Goal: Task Accomplishment & Management: Use online tool/utility

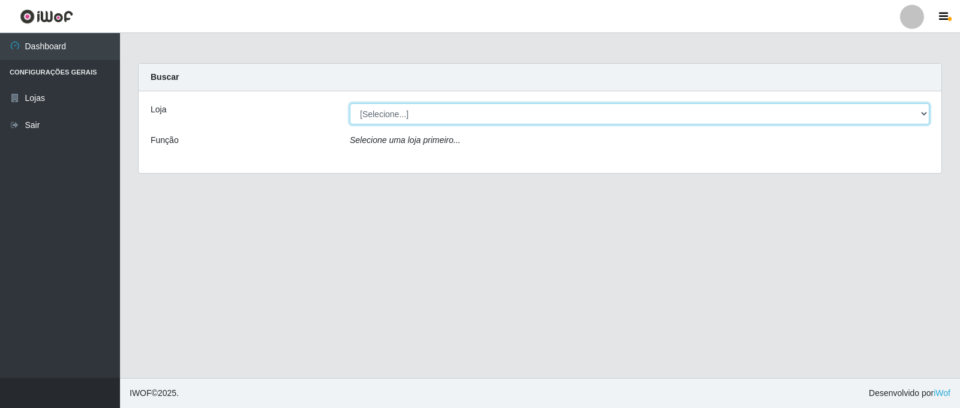
drag, startPoint x: 0, startPoint y: 0, endPoint x: 927, endPoint y: 119, distance: 934.5
click at [927, 119] on select "[Selecione...] Queiroz Atacadão - Catolé do Rocha" at bounding box center [640, 113] width 580 height 21
select select "500"
click at [350, 103] on select "[Selecione...] Queiroz Atacadão - Catolé do Rocha" at bounding box center [640, 113] width 580 height 21
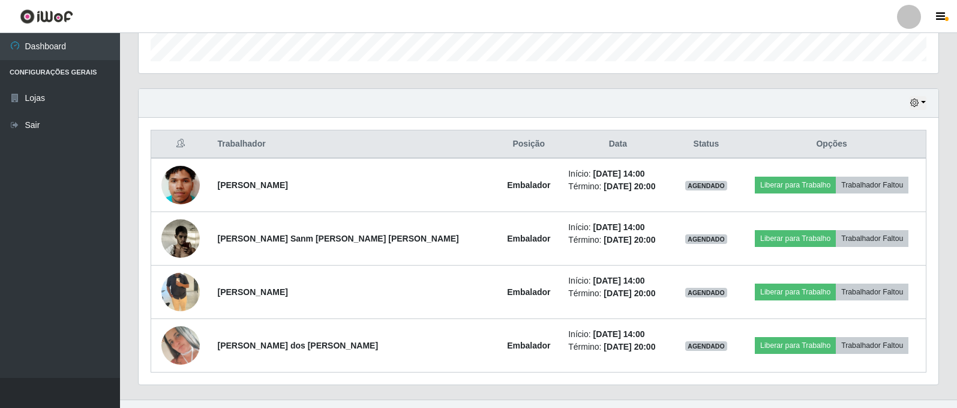
scroll to position [390, 0]
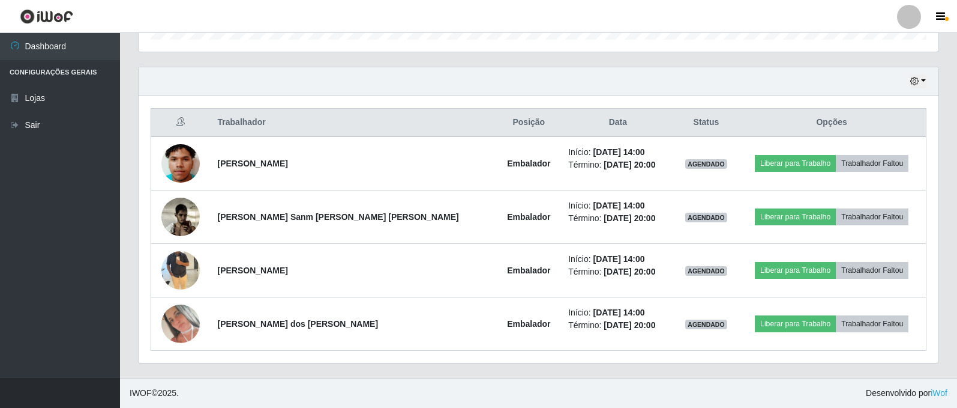
click at [927, 79] on div "Hoje 1 dia 3 dias 1 Semana Não encerrados" at bounding box center [539, 81] width 800 height 29
click at [924, 83] on button "button" at bounding box center [918, 81] width 17 height 14
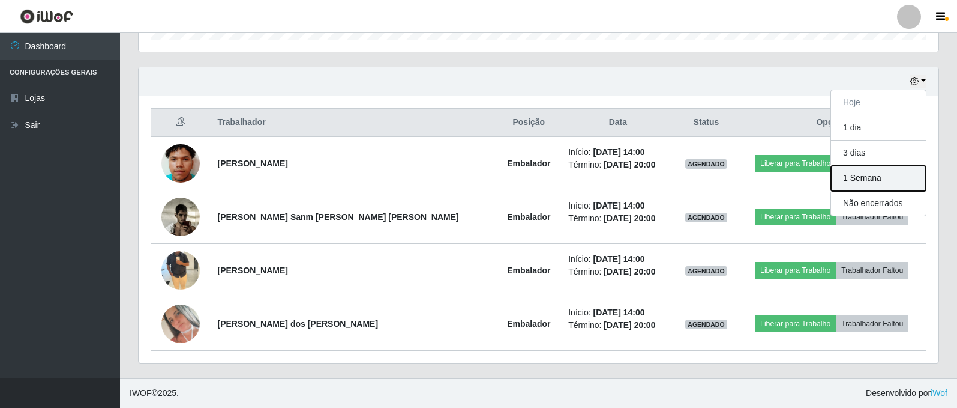
click at [878, 181] on button "1 Semana" at bounding box center [878, 178] width 95 height 25
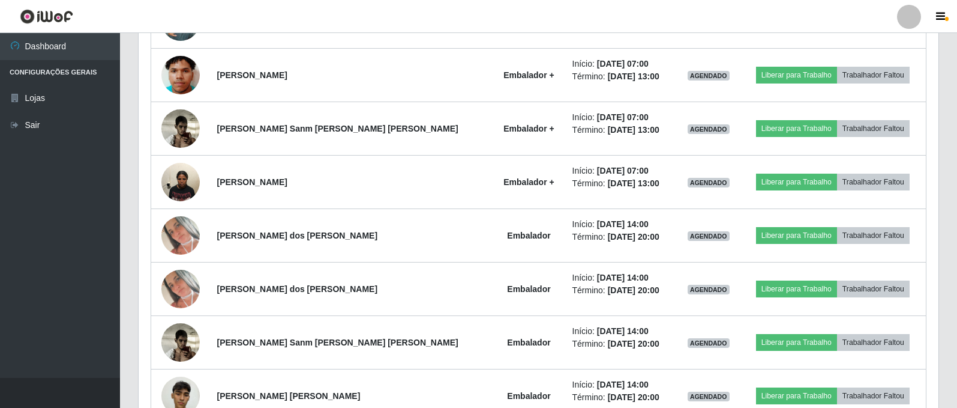
scroll to position [1410, 0]
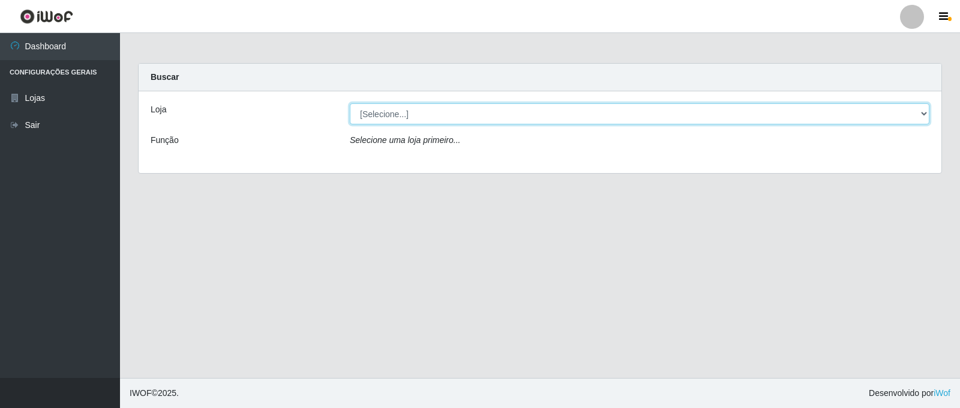
click at [441, 122] on select "[Selecione...] Queiroz Atacadão - Catolé do Rocha" at bounding box center [640, 113] width 580 height 21
select select "500"
click at [350, 103] on select "[Selecione...] Queiroz Atacadão - Catolé do Rocha" at bounding box center [640, 113] width 580 height 21
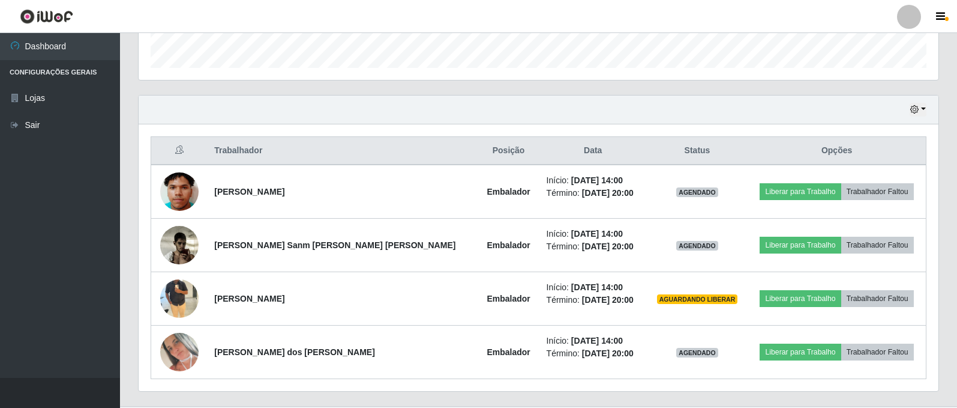
scroll to position [390, 0]
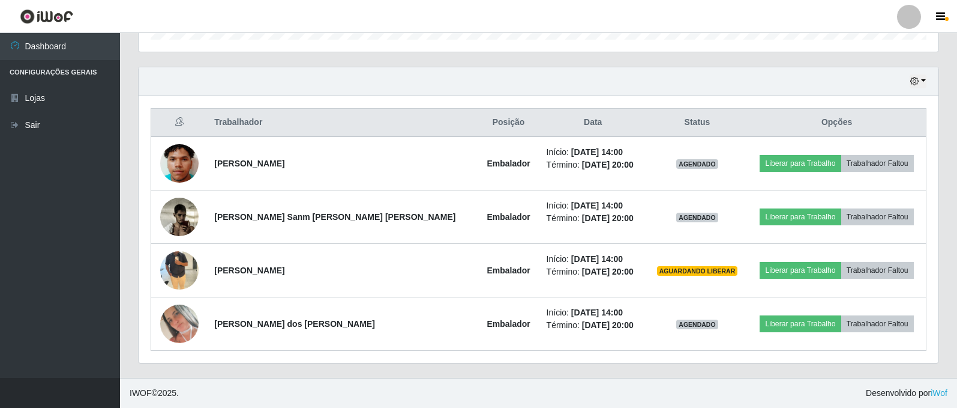
click at [927, 79] on div "Hoje 1 dia 3 dias 1 Semana Não encerrados" at bounding box center [539, 81] width 800 height 29
click at [922, 79] on button "button" at bounding box center [918, 81] width 17 height 14
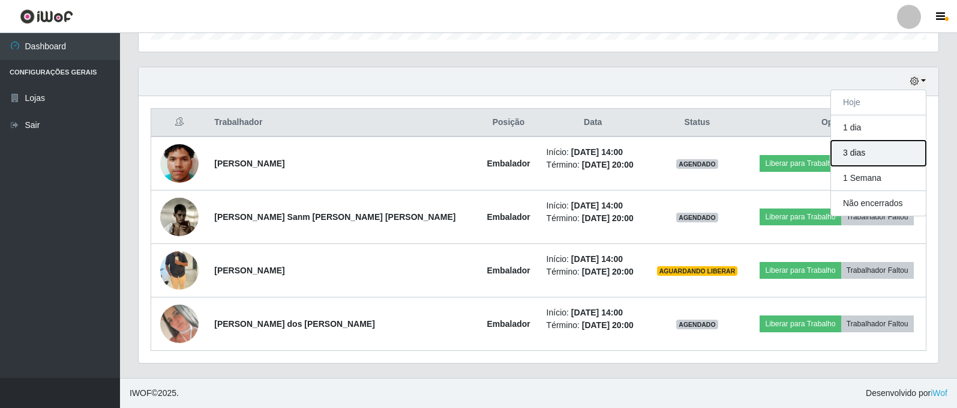
click at [874, 157] on button "3 dias" at bounding box center [878, 152] width 95 height 25
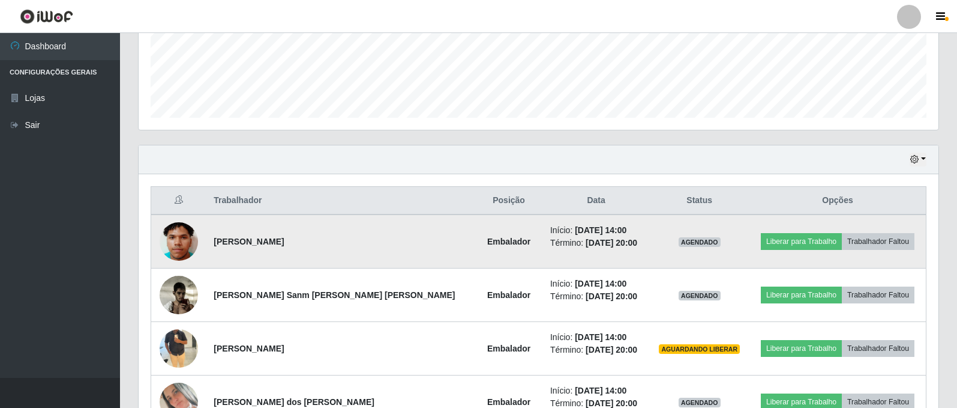
scroll to position [270, 0]
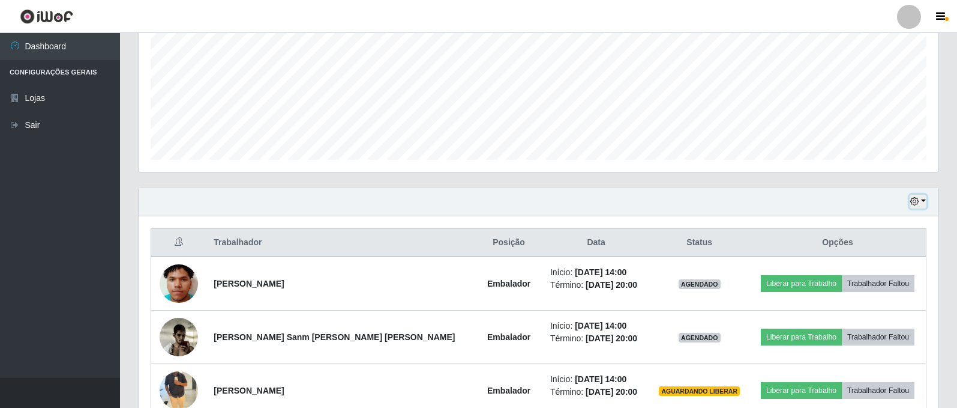
click at [919, 202] on icon "button" at bounding box center [915, 201] width 8 height 8
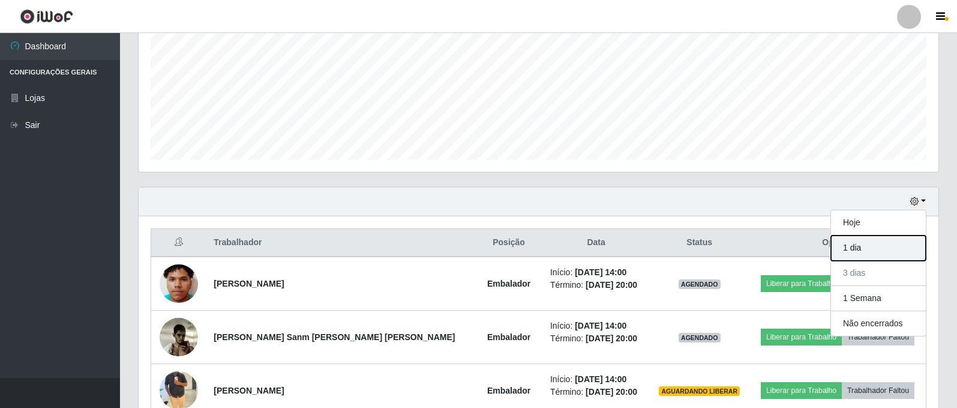
click at [865, 244] on button "1 dia" at bounding box center [878, 247] width 95 height 25
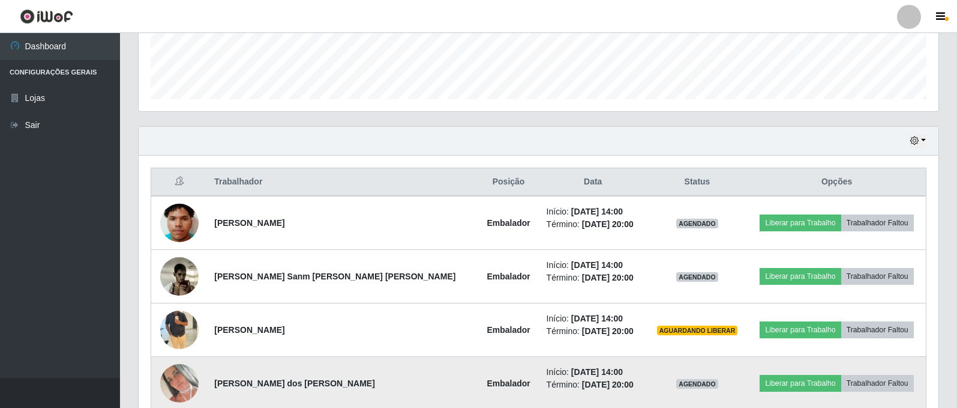
scroll to position [330, 0]
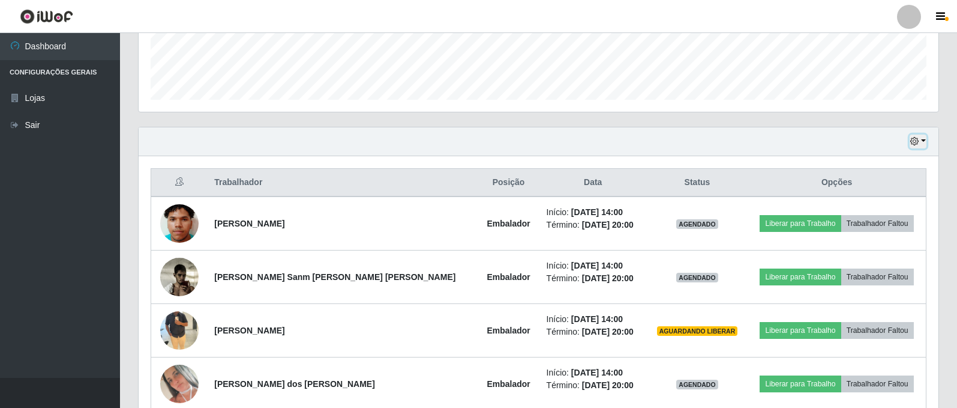
click at [917, 142] on icon "button" at bounding box center [915, 141] width 8 height 8
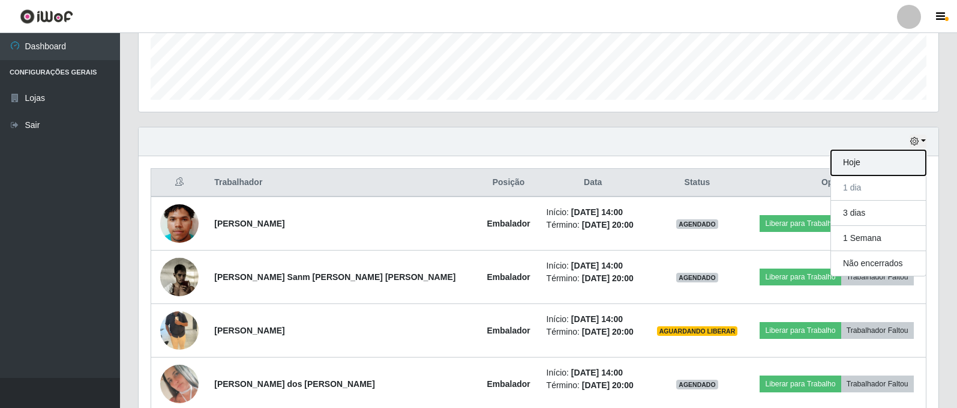
click at [861, 167] on button "Hoje" at bounding box center [878, 162] width 95 height 25
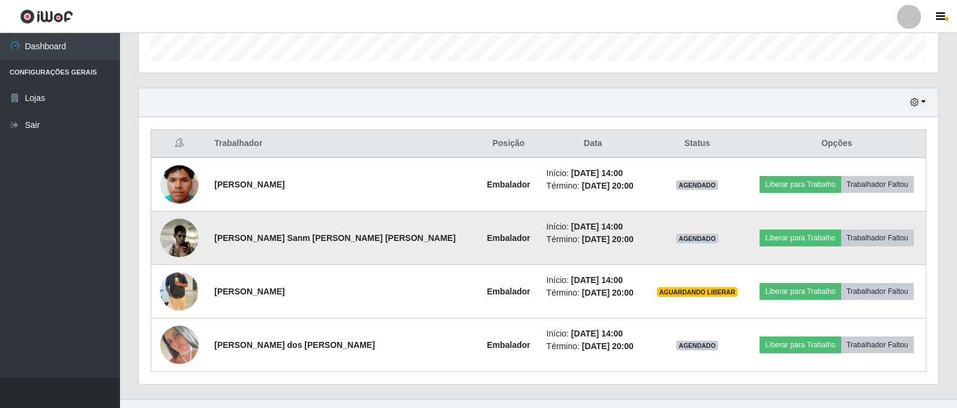
scroll to position [390, 0]
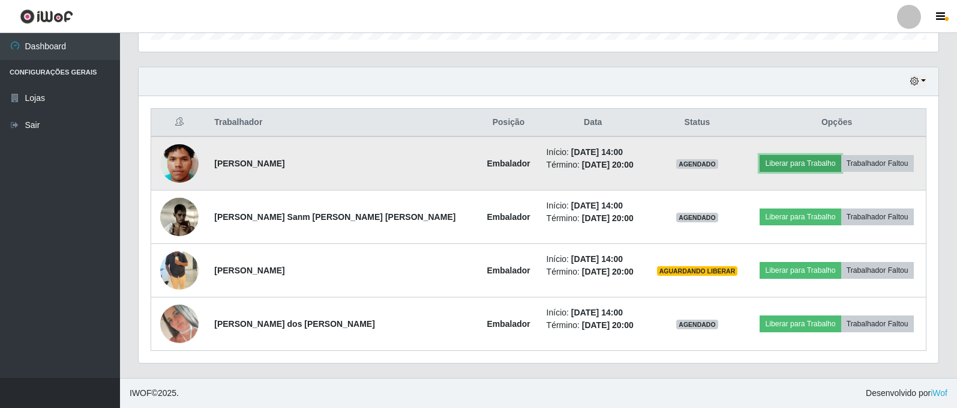
click at [802, 166] on button "Liberar para Trabalho" at bounding box center [800, 163] width 81 height 17
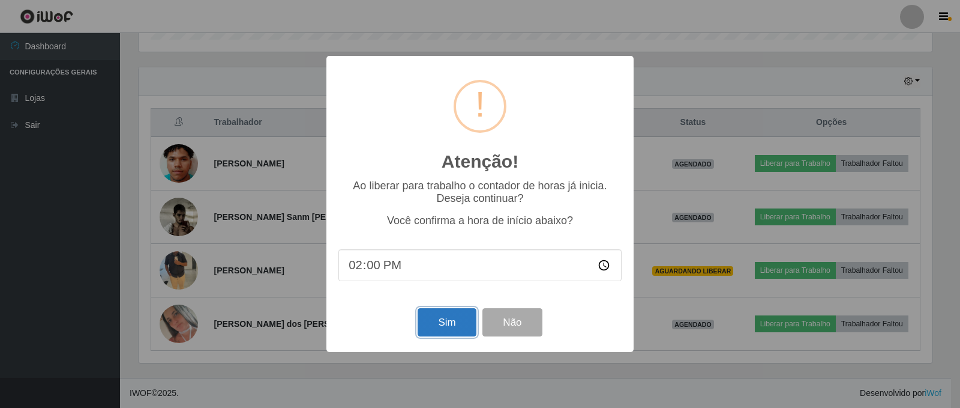
click at [447, 325] on button "Sim" at bounding box center [447, 322] width 58 height 28
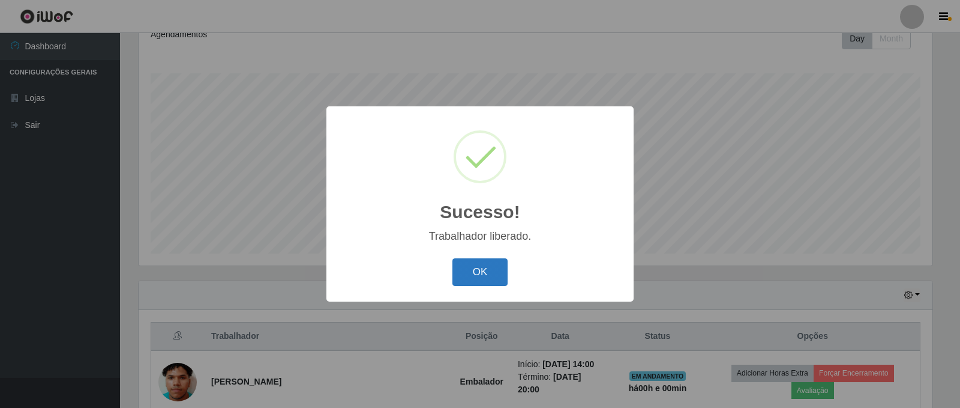
click at [495, 273] on button "OK" at bounding box center [481, 272] width 56 height 28
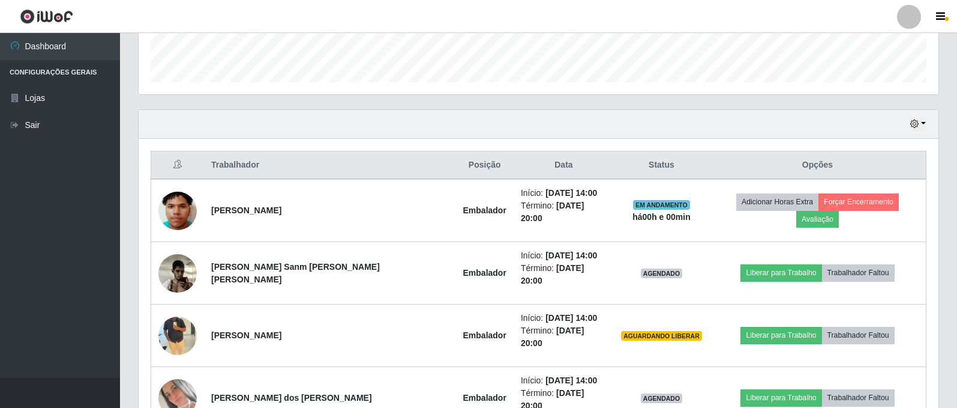
scroll to position [356, 0]
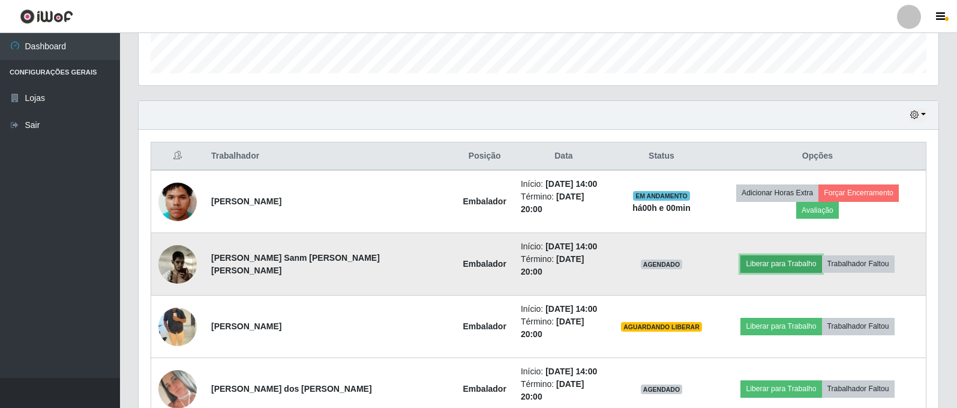
click at [755, 255] on button "Liberar para Trabalho" at bounding box center [781, 263] width 81 height 17
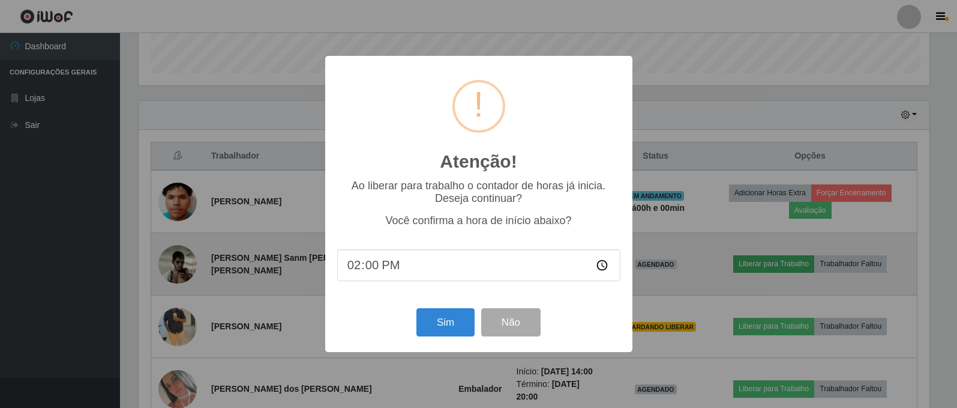
scroll to position [249, 794]
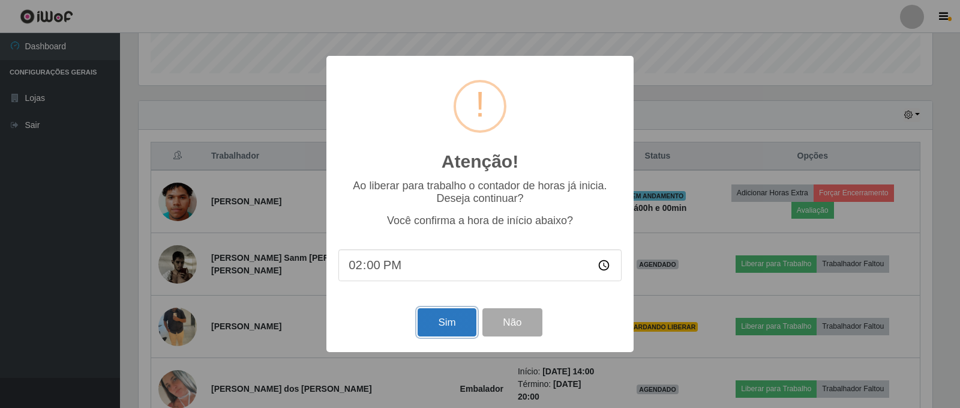
click at [447, 322] on button "Sim" at bounding box center [447, 322] width 58 height 28
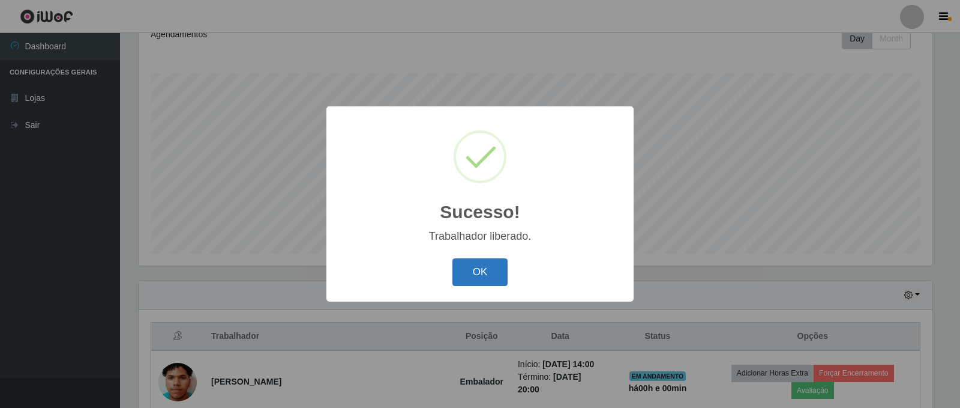
click at [479, 277] on button "OK" at bounding box center [481, 272] width 56 height 28
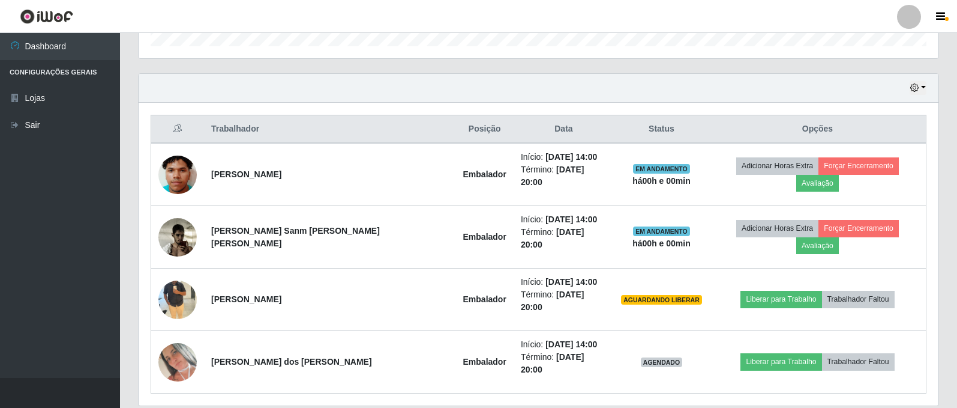
scroll to position [390, 0]
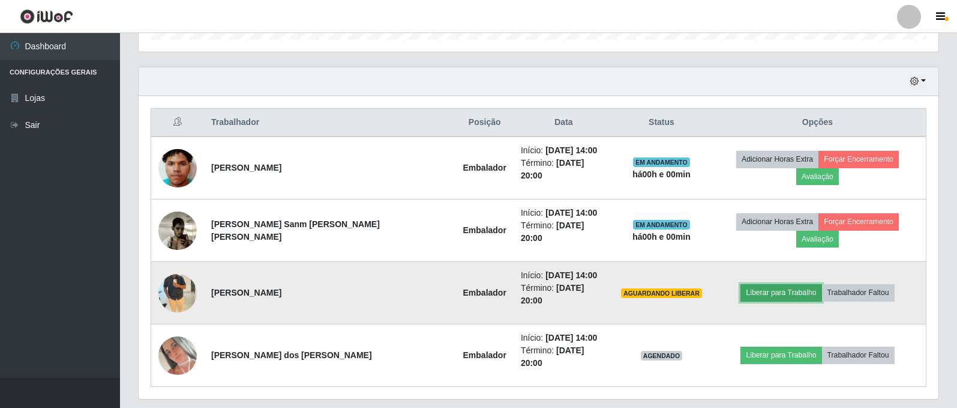
click at [781, 284] on button "Liberar para Trabalho" at bounding box center [781, 292] width 81 height 17
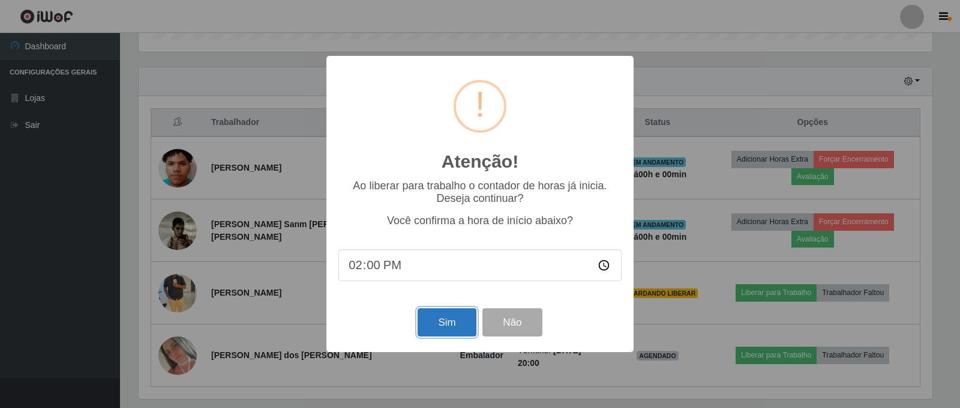
click at [446, 322] on button "Sim" at bounding box center [447, 322] width 58 height 28
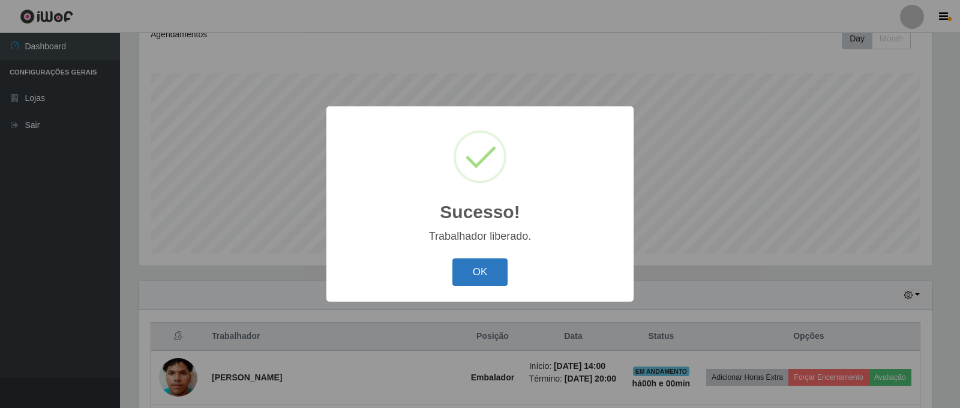
click at [501, 277] on button "OK" at bounding box center [481, 272] width 56 height 28
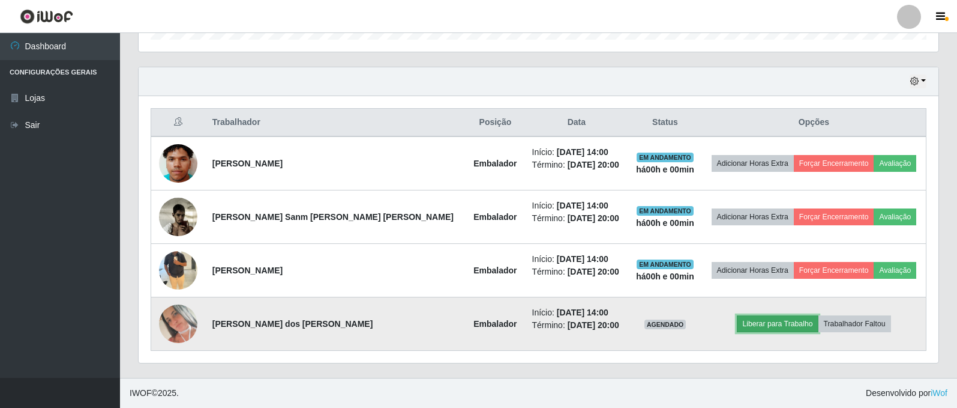
click at [777, 329] on button "Liberar para Trabalho" at bounding box center [777, 323] width 81 height 17
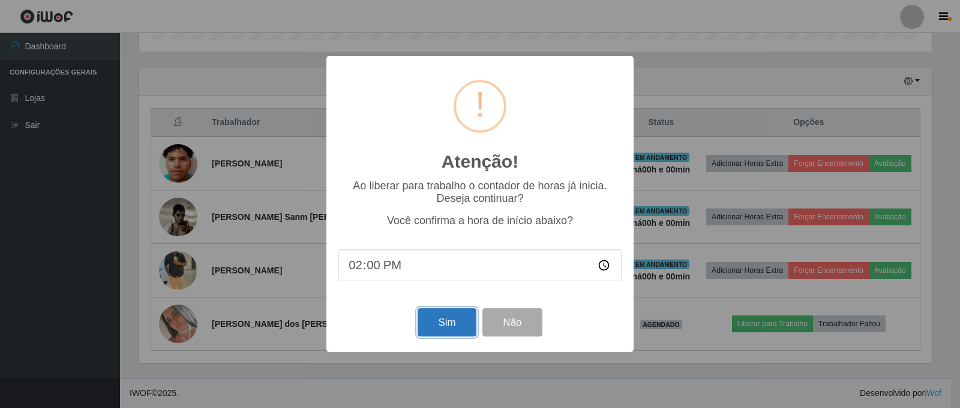
click at [451, 326] on button "Sim" at bounding box center [447, 322] width 58 height 28
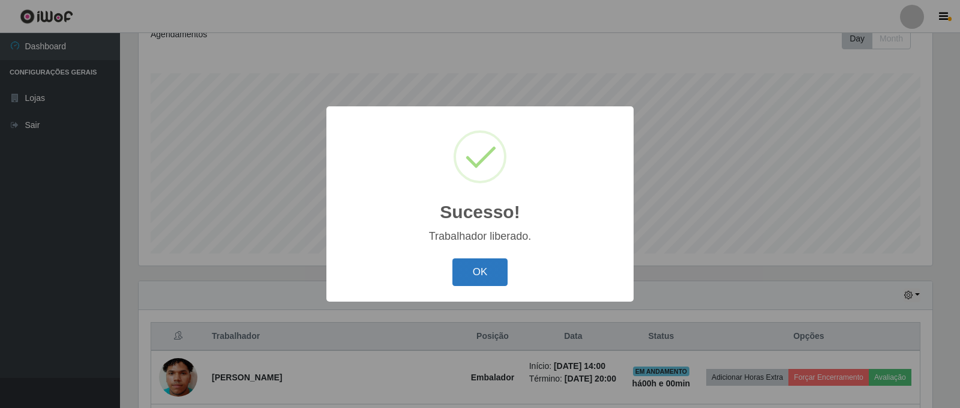
click at [493, 273] on button "OK" at bounding box center [481, 272] width 56 height 28
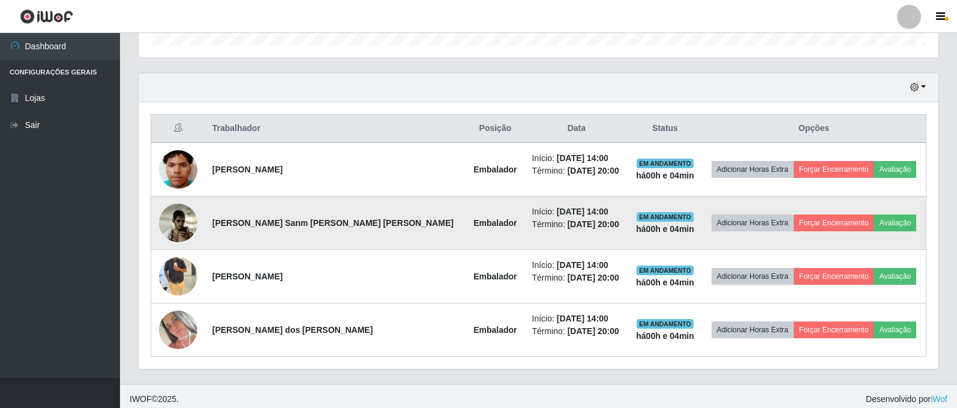
scroll to position [390, 0]
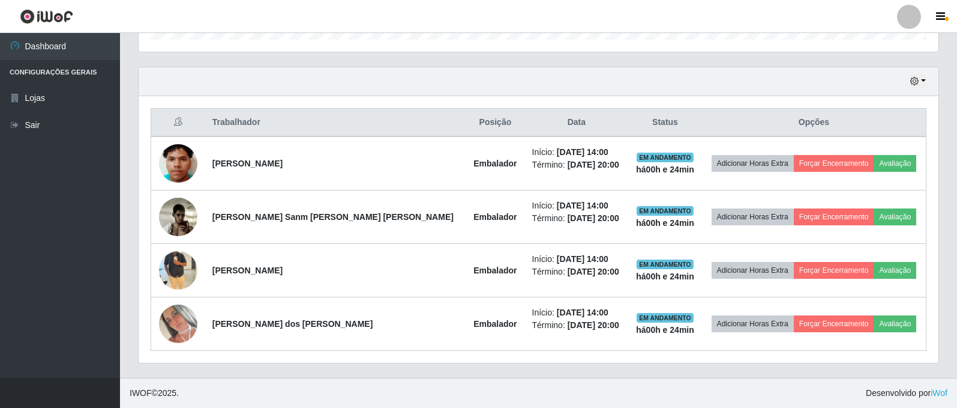
click at [927, 82] on div "Hoje 1 dia 3 dias 1 Semana Não encerrados" at bounding box center [539, 81] width 800 height 29
click at [918, 81] on icon "button" at bounding box center [915, 81] width 8 height 8
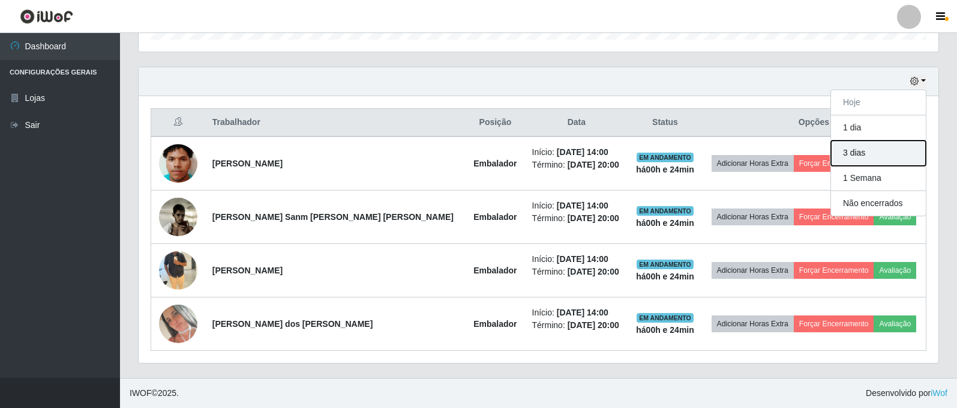
click at [881, 155] on button "3 dias" at bounding box center [878, 152] width 95 height 25
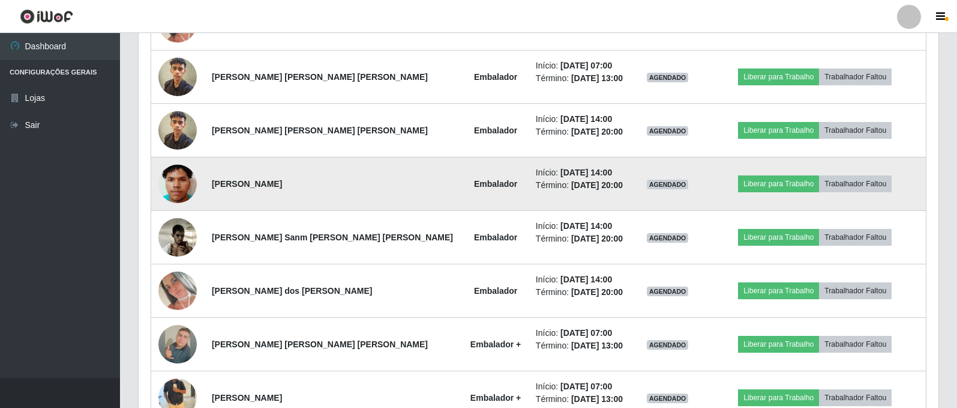
scroll to position [750, 0]
